Goal: Task Accomplishment & Management: Use online tool/utility

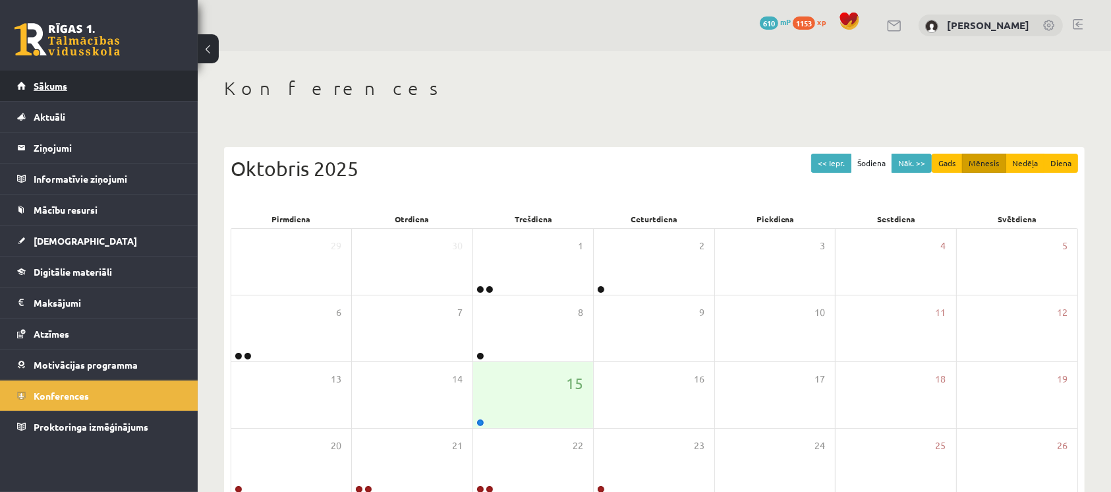
click at [110, 81] on link "Sākums" at bounding box center [99, 86] width 164 height 30
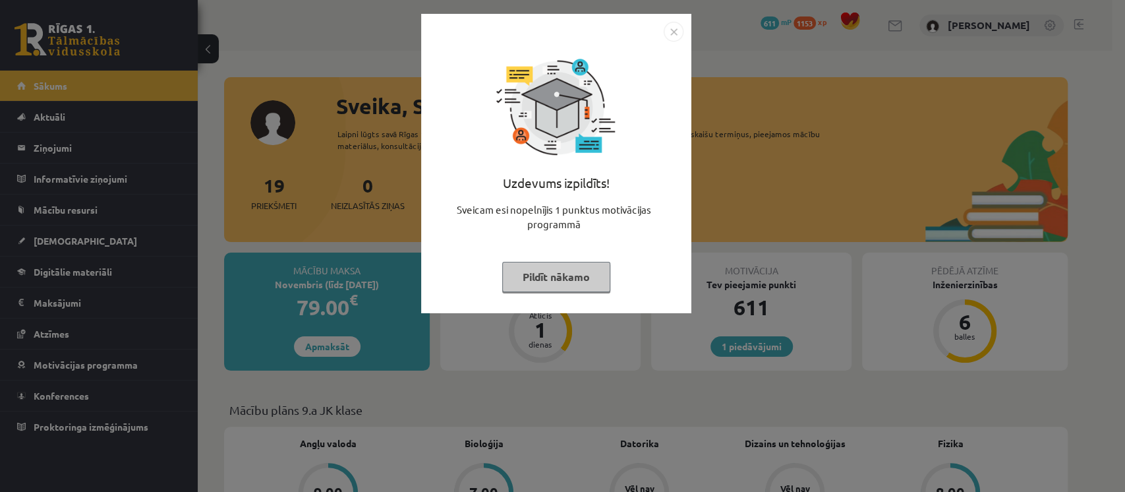
click at [672, 32] on img "Close" at bounding box center [674, 32] width 20 height 20
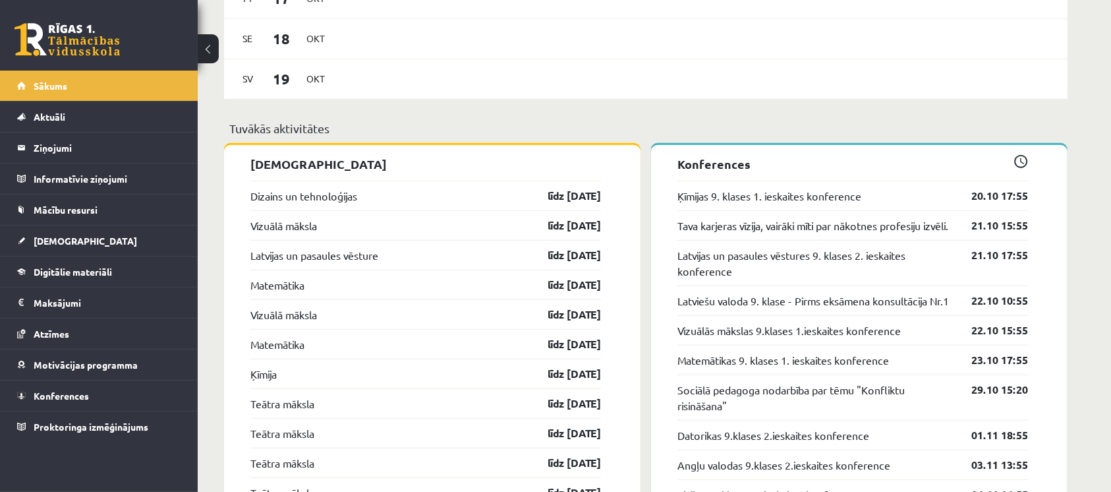
scroll to position [1230, 0]
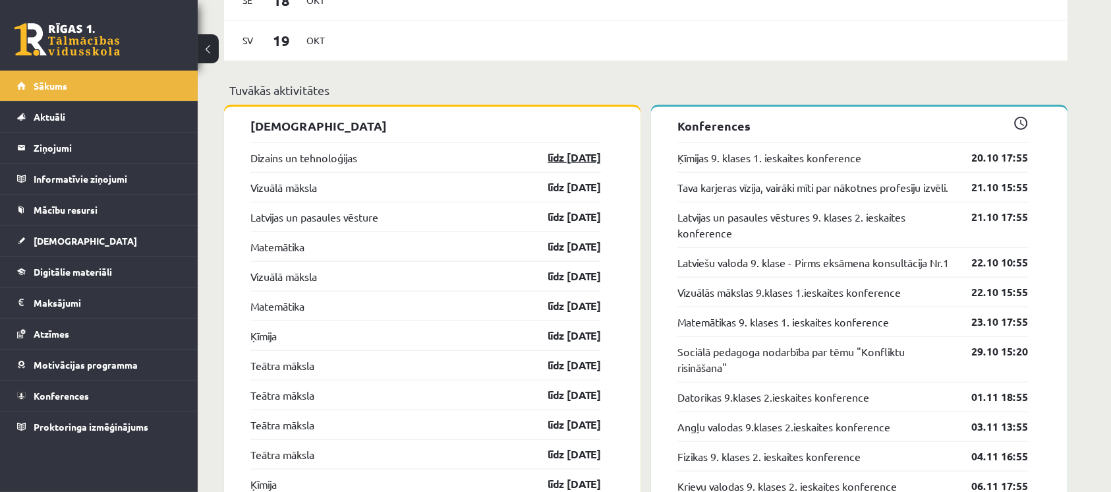
click at [568, 163] on link "līdz [DATE]" at bounding box center [563, 158] width 76 height 16
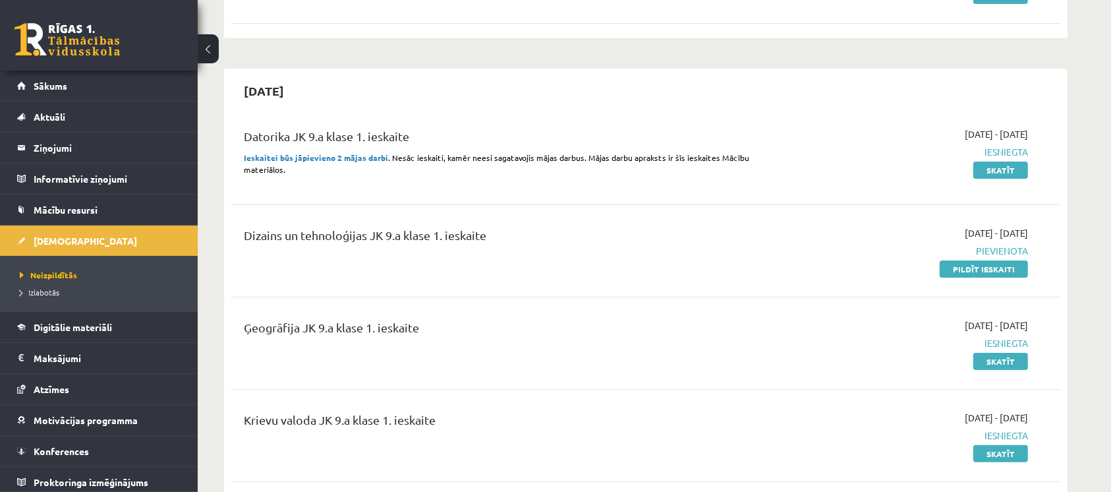
scroll to position [264, 0]
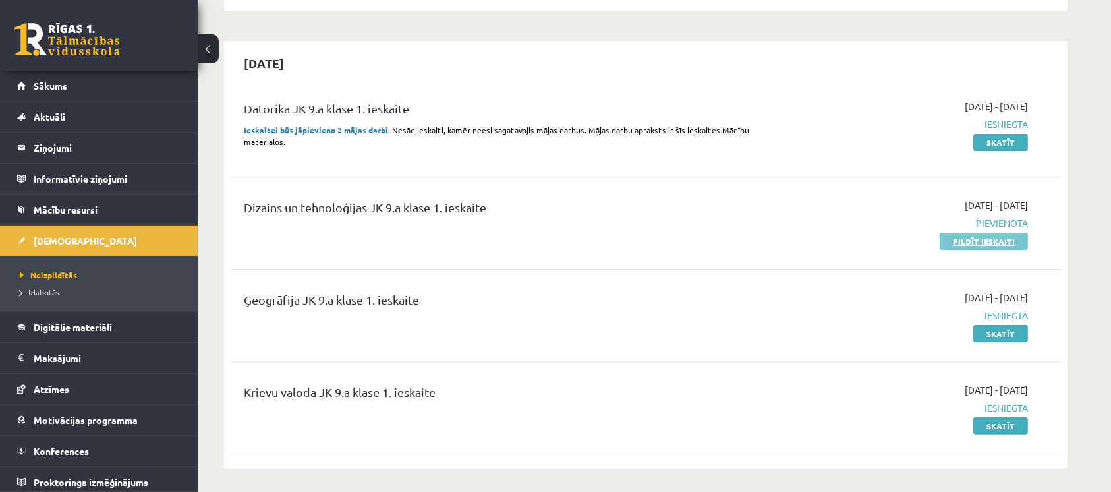
click at [980, 239] on link "Pildīt ieskaiti" at bounding box center [984, 241] width 88 height 17
